Goal: Task Accomplishment & Management: Manage account settings

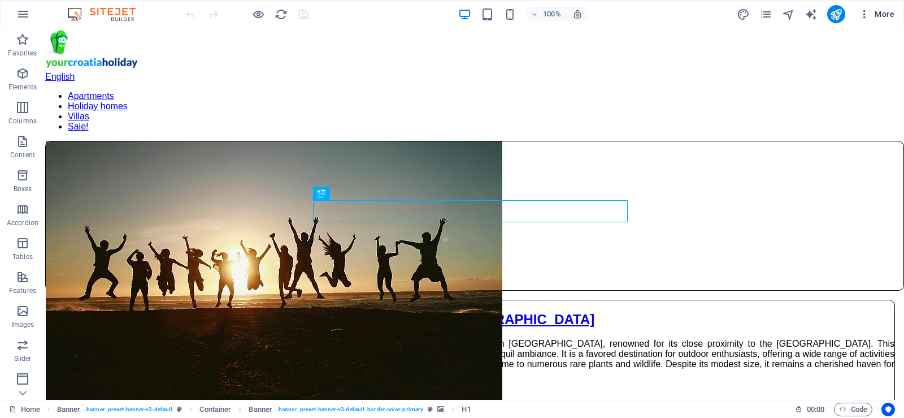
click at [867, 14] on icon "button" at bounding box center [864, 13] width 11 height 11
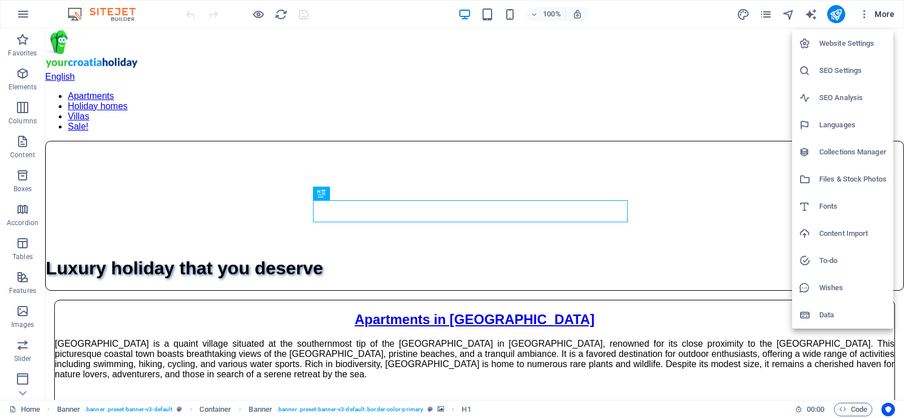
click at [858, 46] on h6 "Website Settings" at bounding box center [852, 44] width 67 height 14
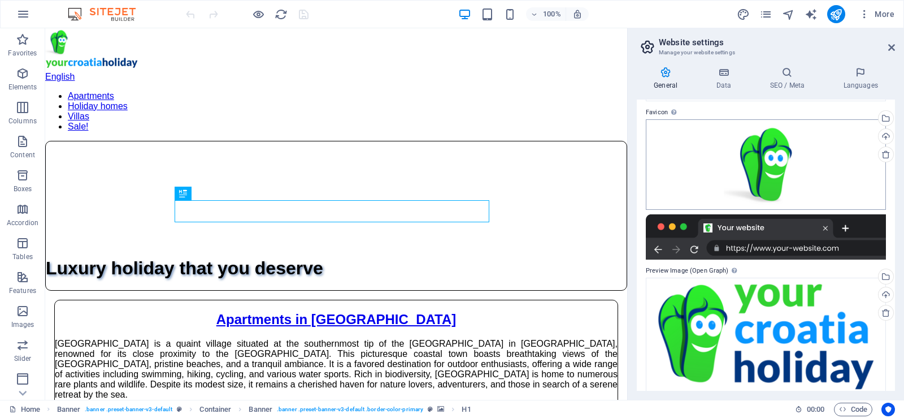
scroll to position [111, 0]
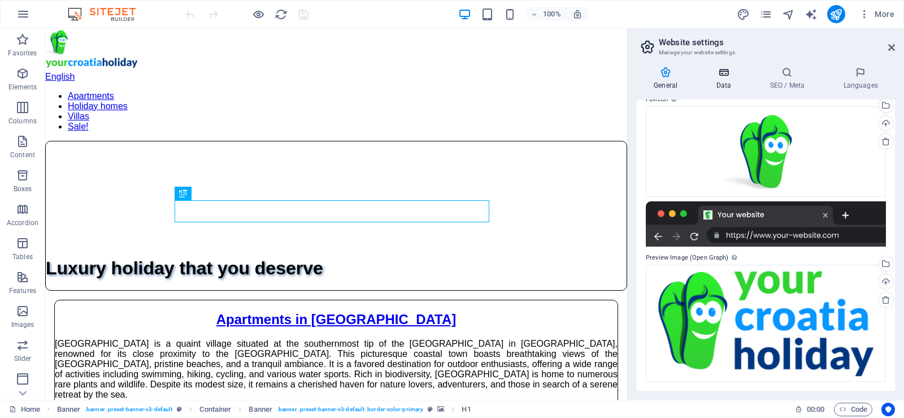
click at [720, 76] on icon at bounding box center [723, 72] width 49 height 11
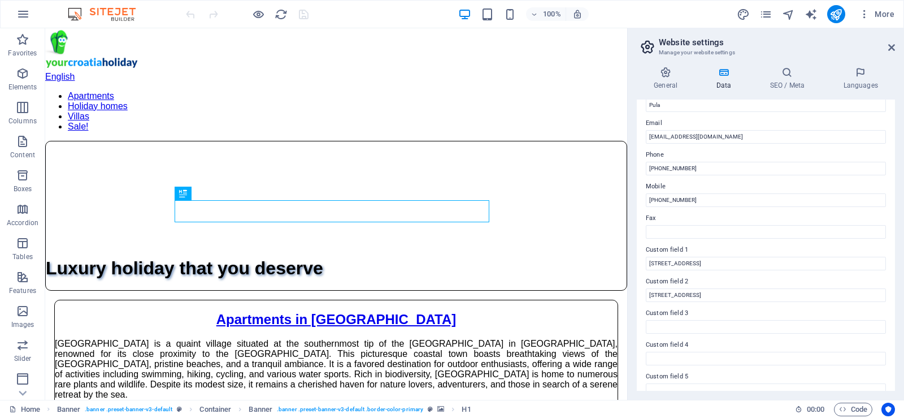
scroll to position [252, 0]
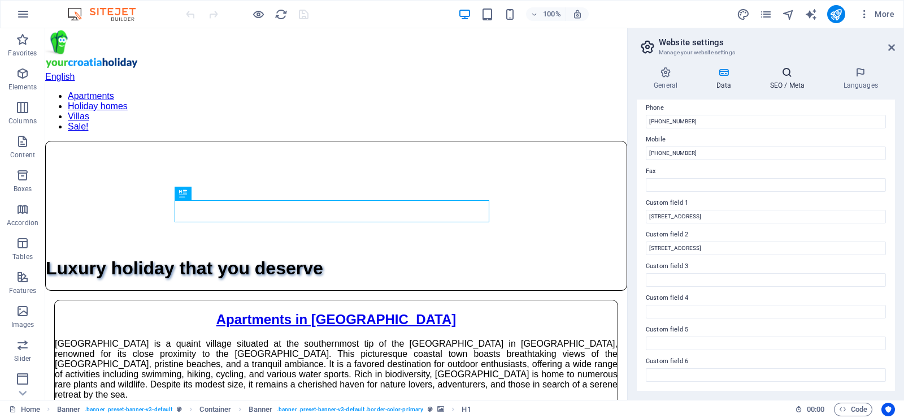
click at [785, 80] on h4 "SEO / Meta" at bounding box center [789, 79] width 73 height 24
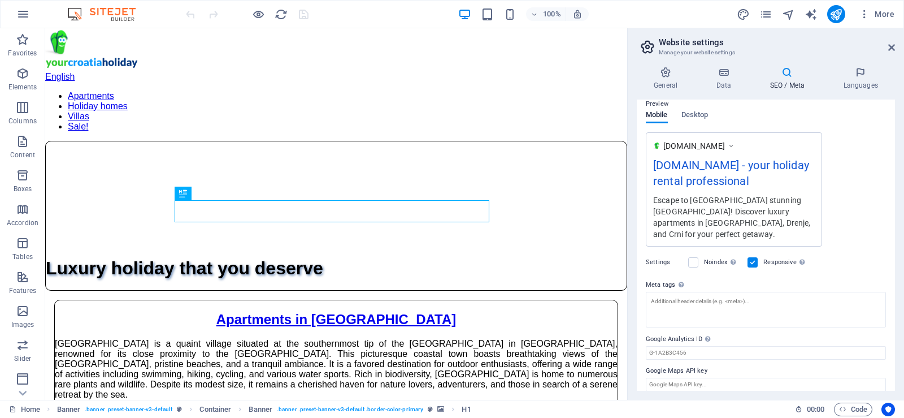
scroll to position [175, 0]
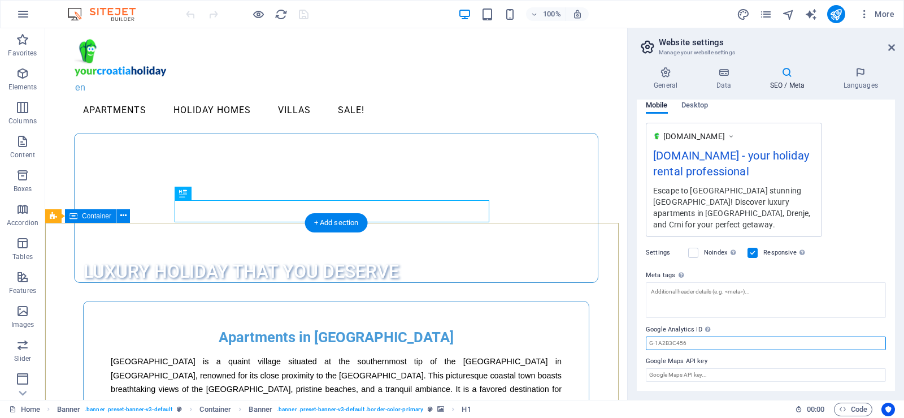
drag, startPoint x: 752, startPoint y: 371, endPoint x: 608, endPoint y: 342, distance: 146.8
click at [698, 345] on input "Google Analytics ID Please only add the Google Analytics ID. We automatically i…" at bounding box center [766, 343] width 240 height 14
paste input "Aparat za varenje plastike 50W"
type input "Aparat za varenje plastike 50W"
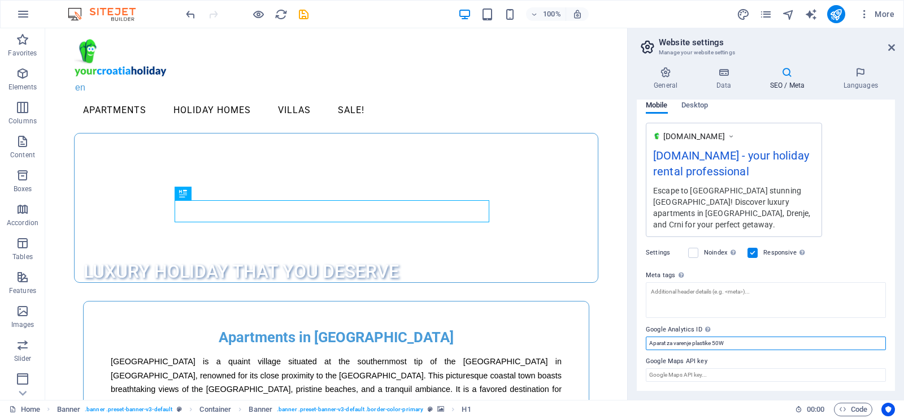
drag, startPoint x: 779, startPoint y: 370, endPoint x: 517, endPoint y: 344, distance: 264.1
click at [698, 341] on input "Google Analytics ID Please only add the Google Analytics ID. We automatically i…" at bounding box center [766, 343] width 240 height 14
paste input "G-XKWJLJGQ99"
type input "G-XKWJLJGQ99"
click at [307, 12] on icon "save" at bounding box center [303, 14] width 13 height 13
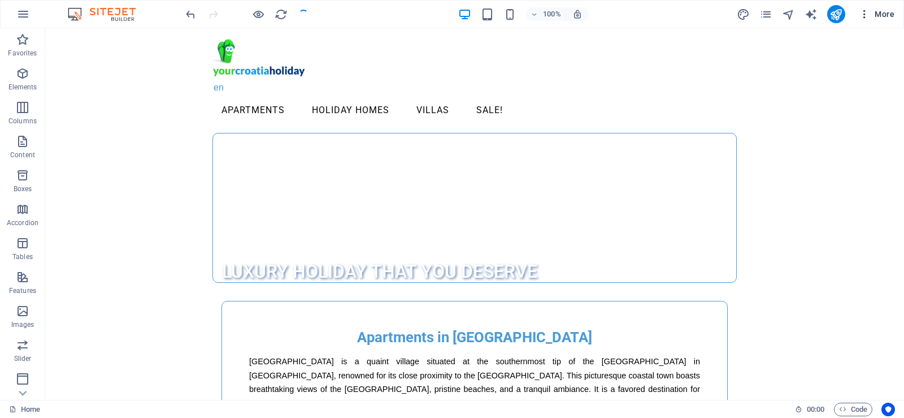
click at [866, 12] on icon "button" at bounding box center [864, 13] width 11 height 11
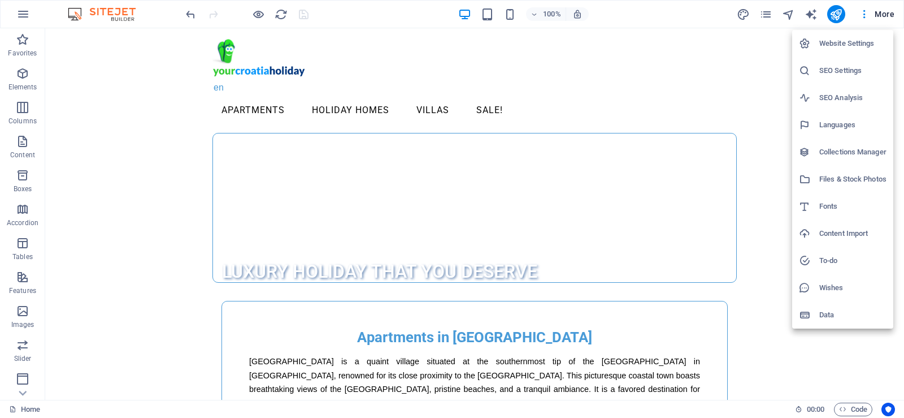
click at [854, 41] on h6 "Website Settings" at bounding box center [852, 44] width 67 height 14
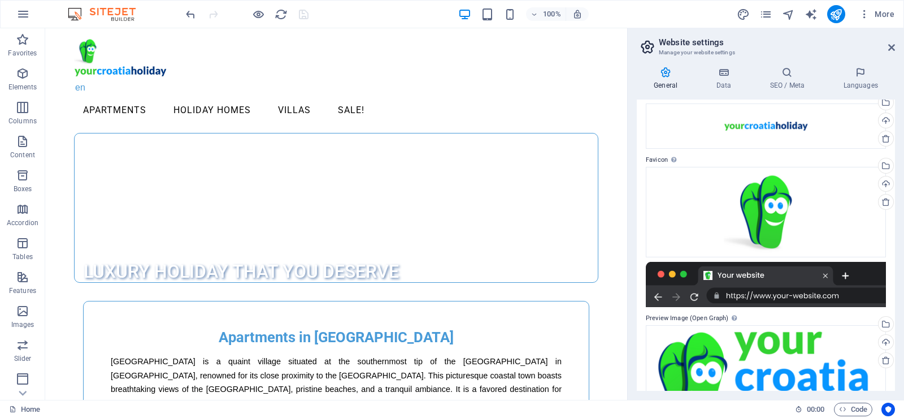
scroll to position [111, 0]
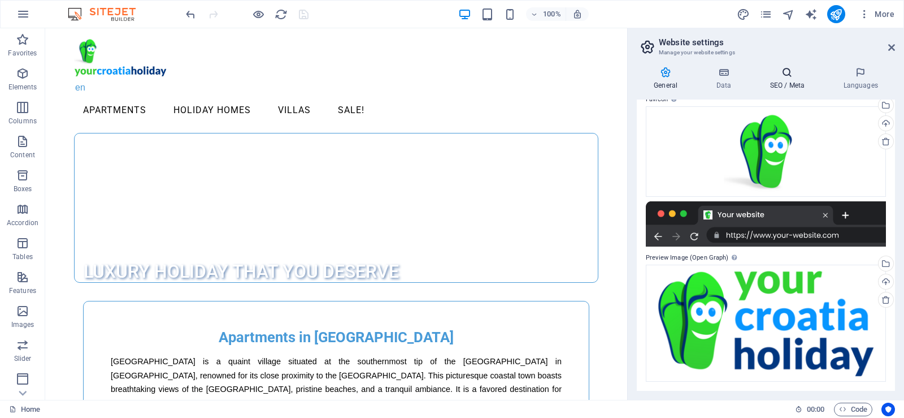
click at [793, 72] on icon at bounding box center [787, 72] width 69 height 11
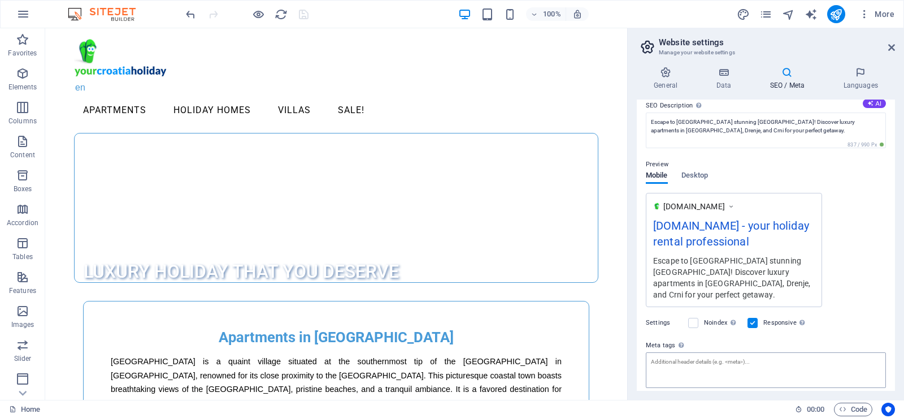
scroll to position [175, 0]
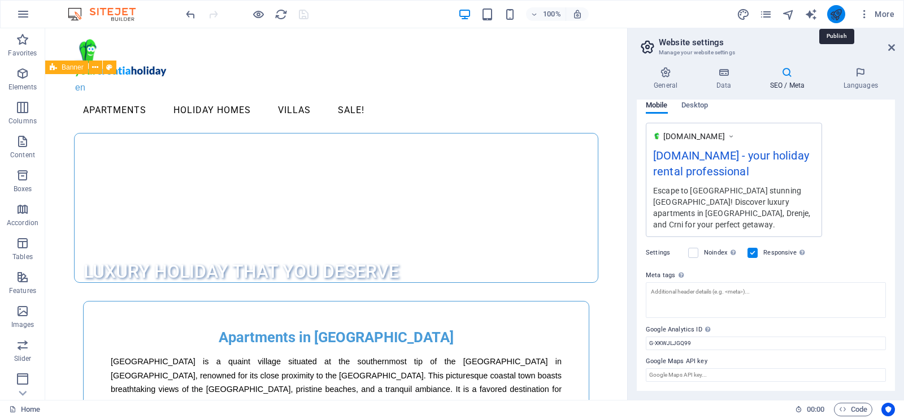
click at [837, 13] on icon "publish" at bounding box center [836, 14] width 13 height 13
